Goal: Navigation & Orientation: Find specific page/section

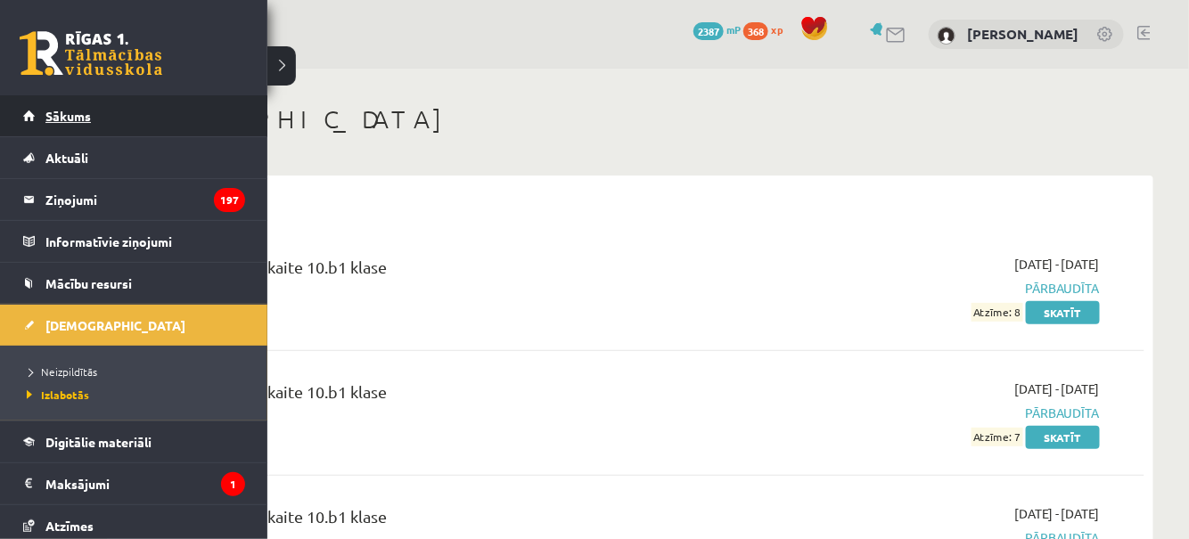
click at [45, 115] on span "Sākums" at bounding box center [67, 116] width 45 height 16
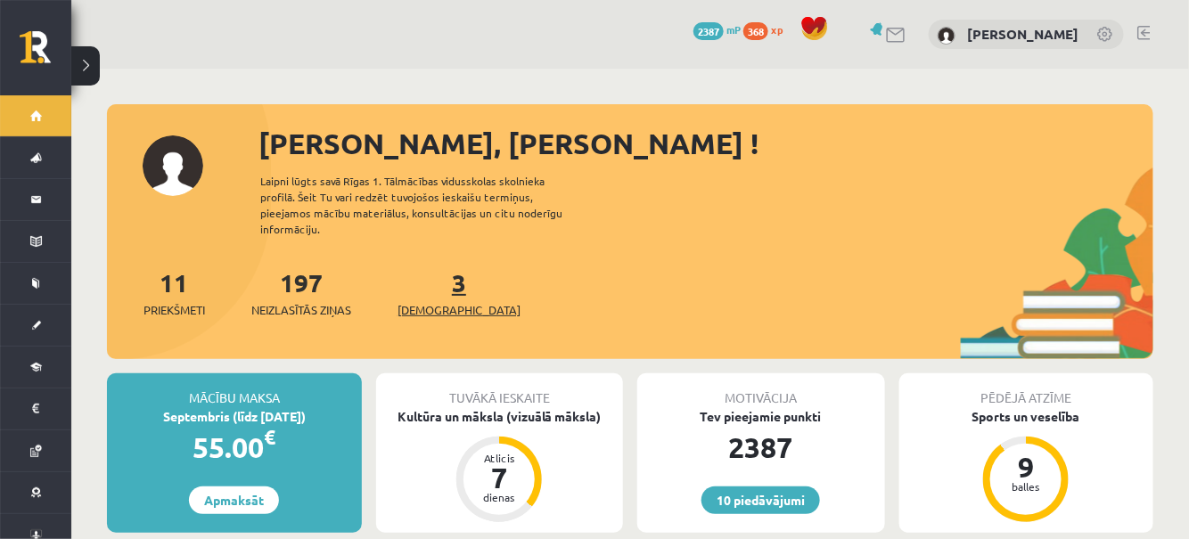
click at [429, 279] on link "3 Ieskaites" at bounding box center [458, 292] width 123 height 53
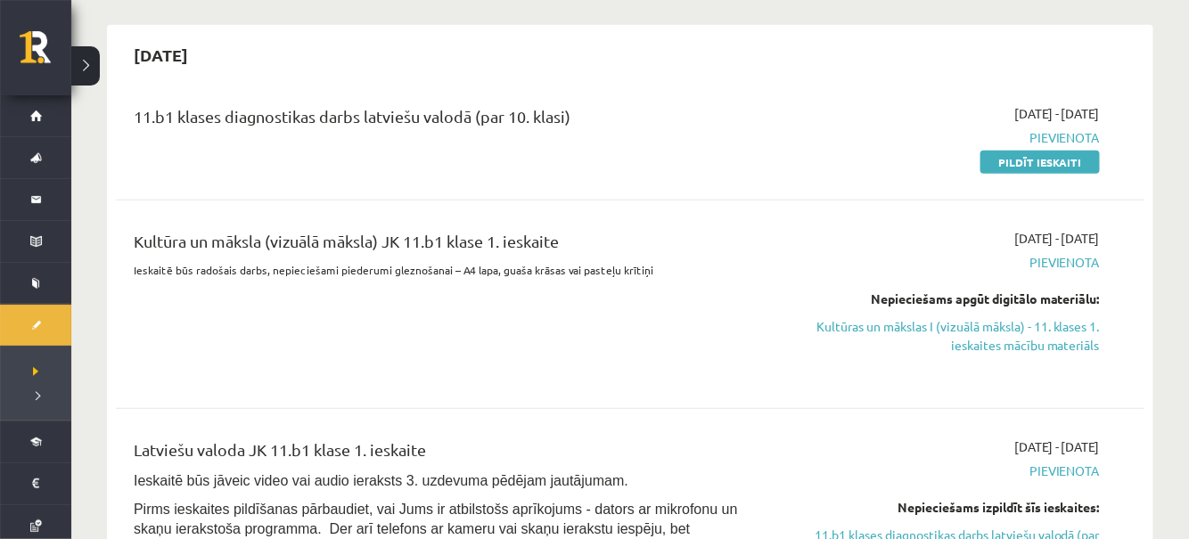
scroll to position [373, 0]
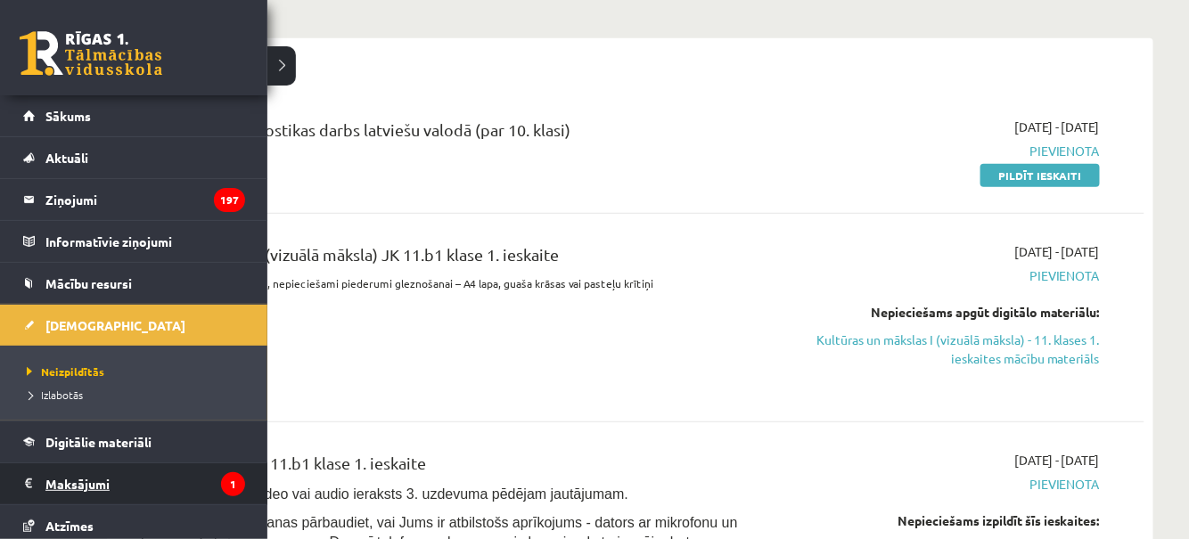
click at [85, 474] on legend "Maksājumi 1" at bounding box center [145, 483] width 200 height 41
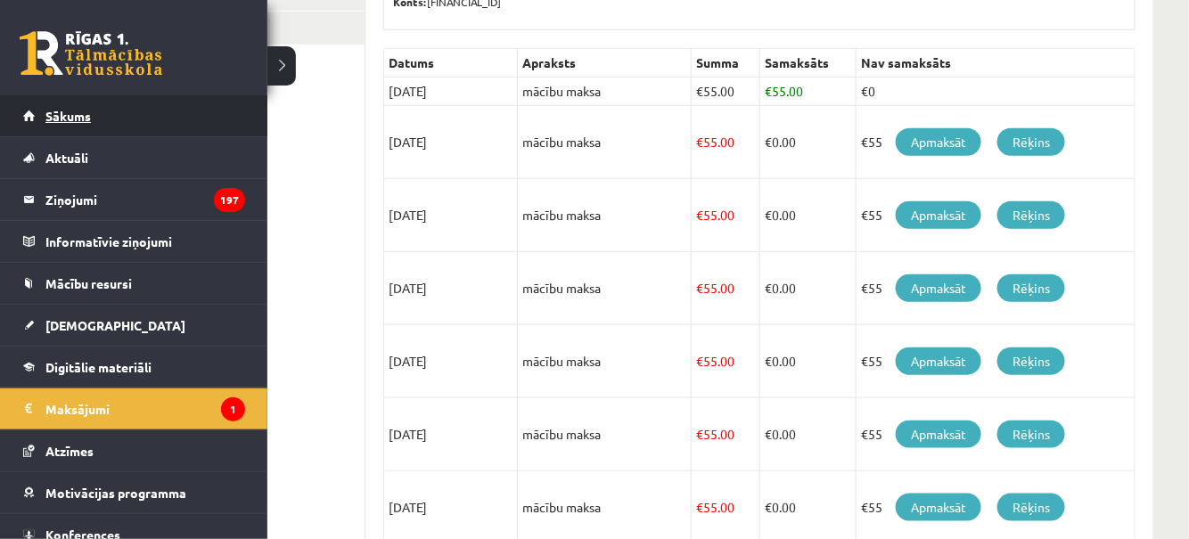
click at [46, 113] on span "Sākums" at bounding box center [67, 116] width 45 height 16
